Goal: Task Accomplishment & Management: Manage account settings

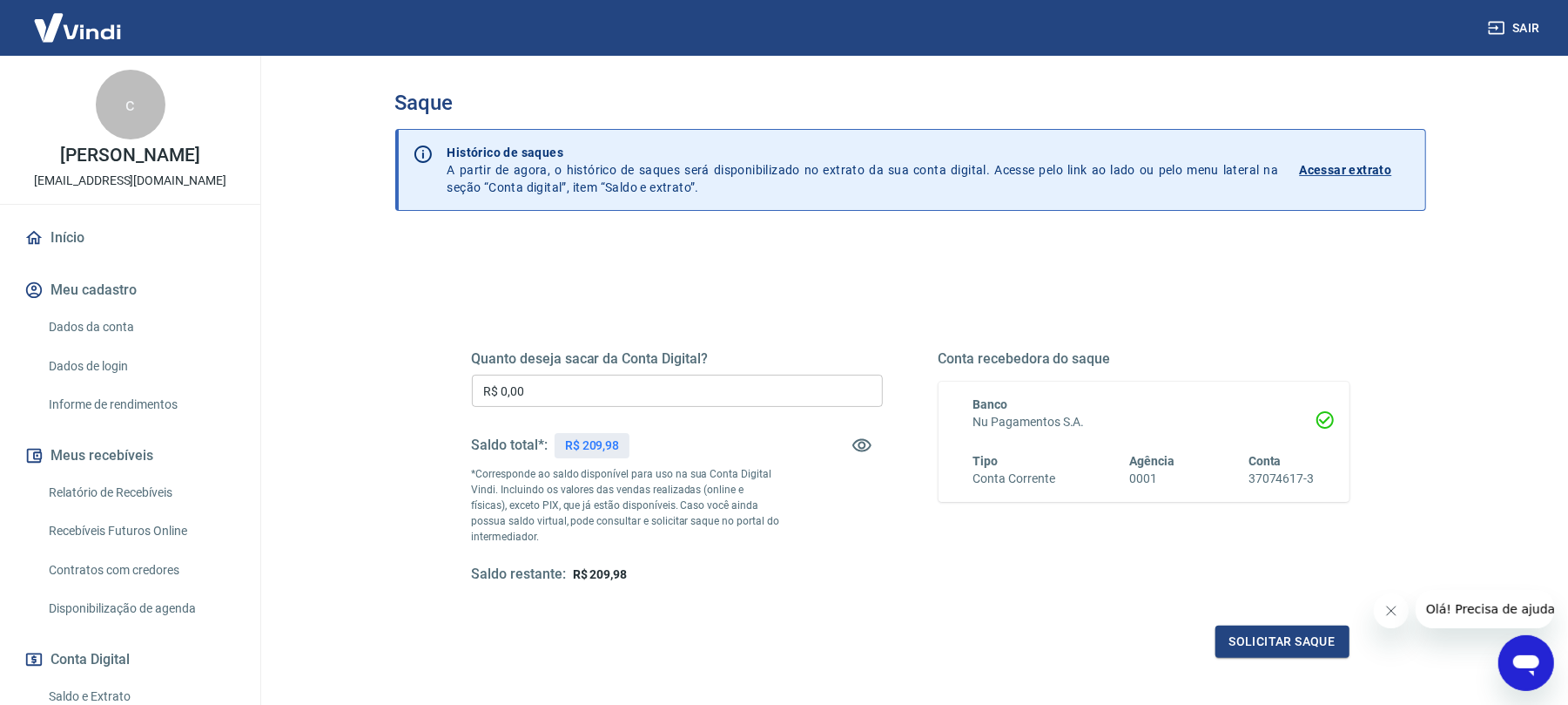
click at [1300, 167] on p "Acessar extrato" at bounding box center [1346, 169] width 93 height 17
